Goal: Task Accomplishment & Management: Manage account settings

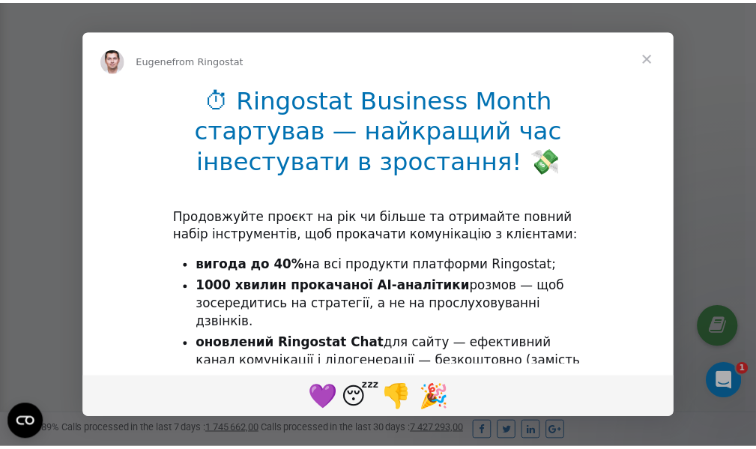
scroll to position [450, 0]
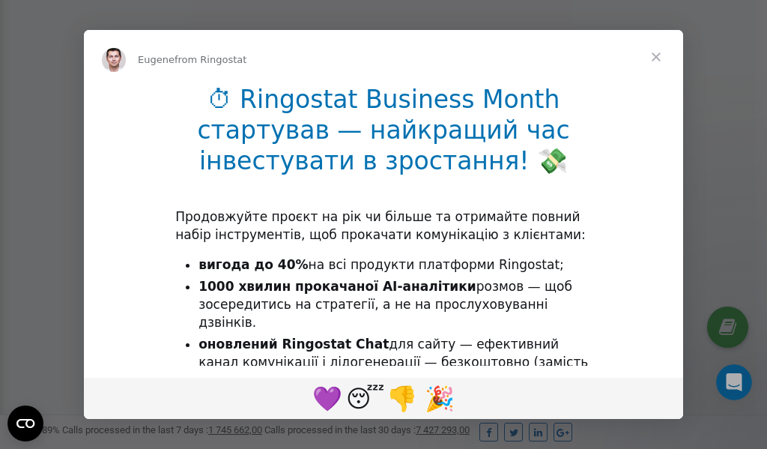
click at [658, 58] on span "Close" at bounding box center [656, 57] width 54 height 54
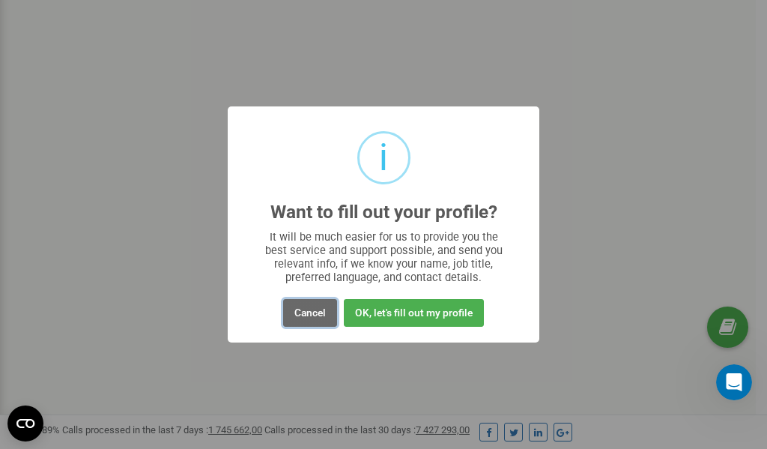
click at [305, 315] on button "Cancel" at bounding box center [310, 313] width 54 height 28
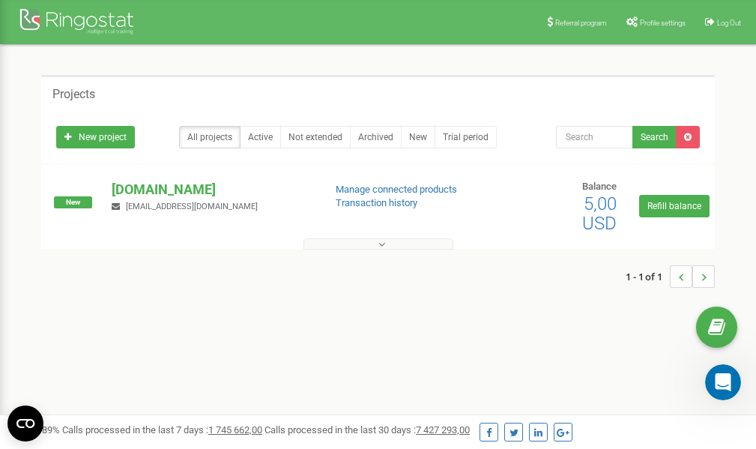
scroll to position [0, 0]
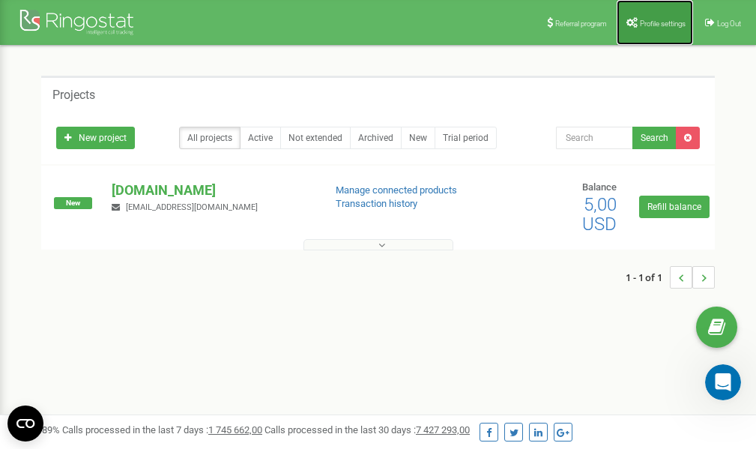
click at [650, 18] on link "Profile settings" at bounding box center [655, 22] width 76 height 45
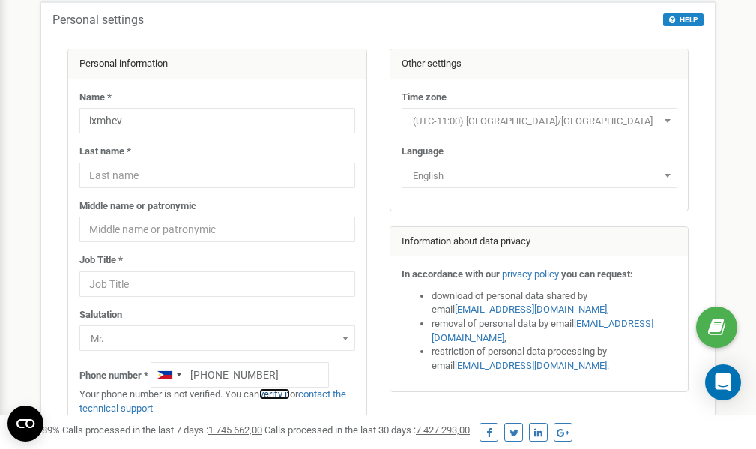
click at [283, 392] on link "verify it" at bounding box center [274, 393] width 31 height 11
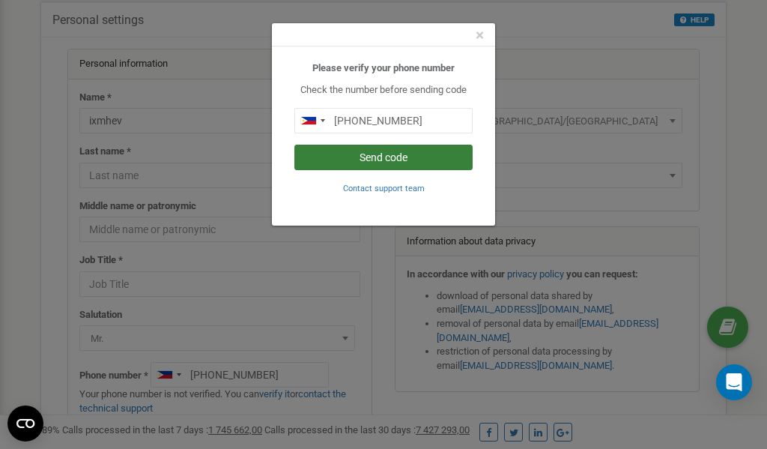
click at [394, 160] on button "Send code" at bounding box center [384, 157] width 178 height 25
